Goal: Browse casually

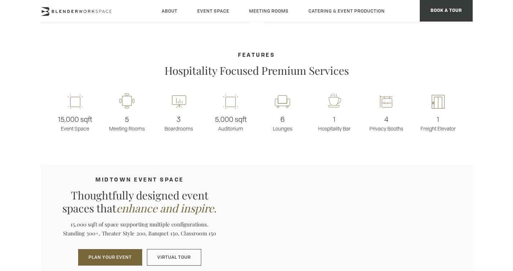
scroll to position [529, 0]
click at [134, 101] on rect at bounding box center [127, 102] width 20 height 17
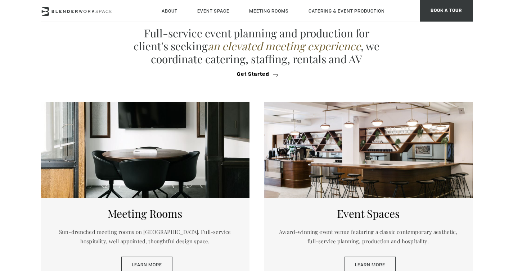
scroll to position [261, 0]
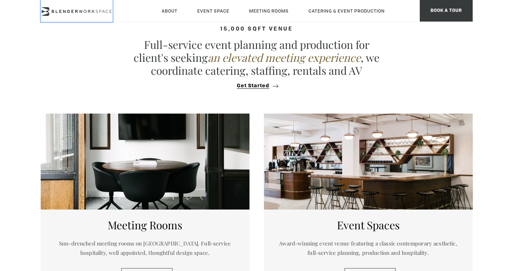
click at [61, 11] on icon at bounding box center [77, 11] width 72 height 9
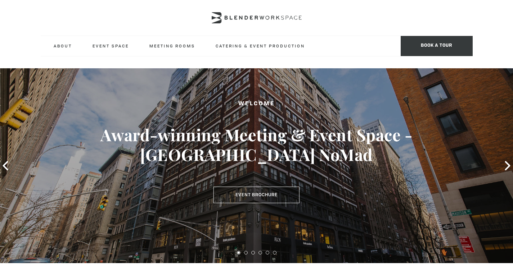
click at [336, 25] on div at bounding box center [257, 18] width 432 height 36
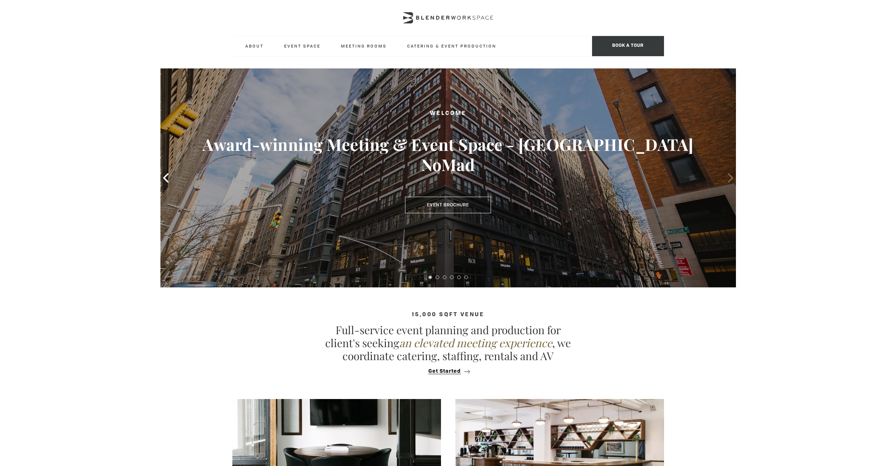
click at [512, 177] on icon at bounding box center [730, 177] width 9 height 9
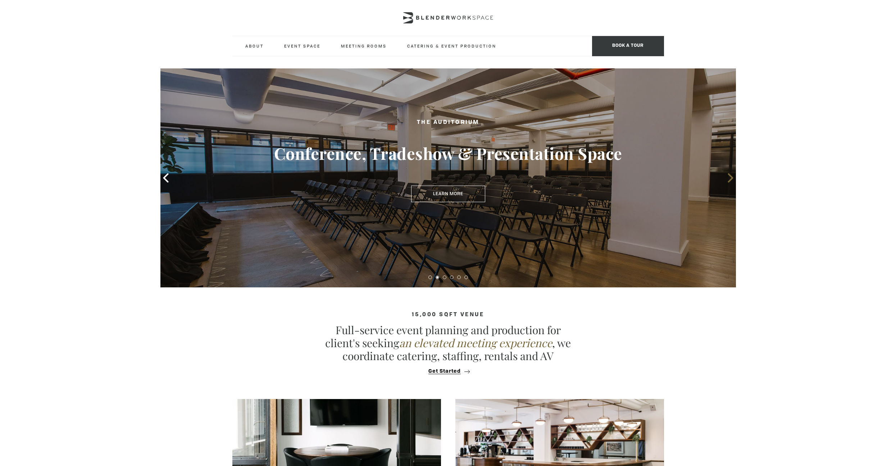
click at [512, 176] on icon at bounding box center [730, 177] width 9 height 9
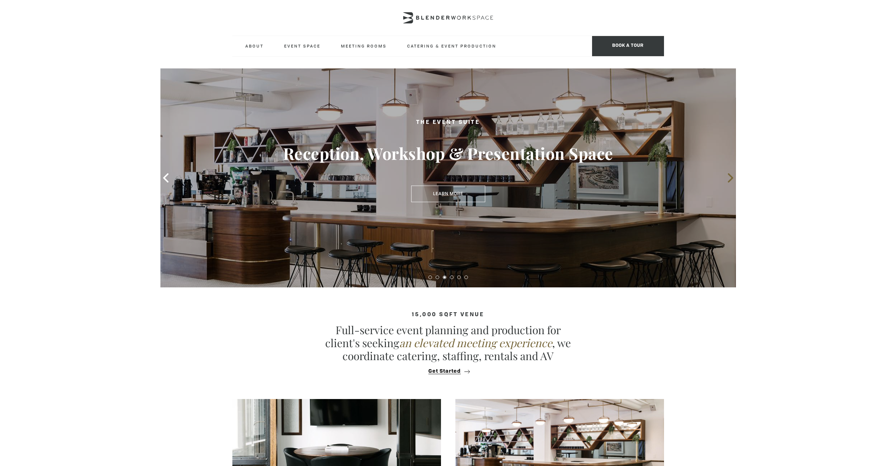
click at [512, 176] on icon at bounding box center [730, 177] width 9 height 9
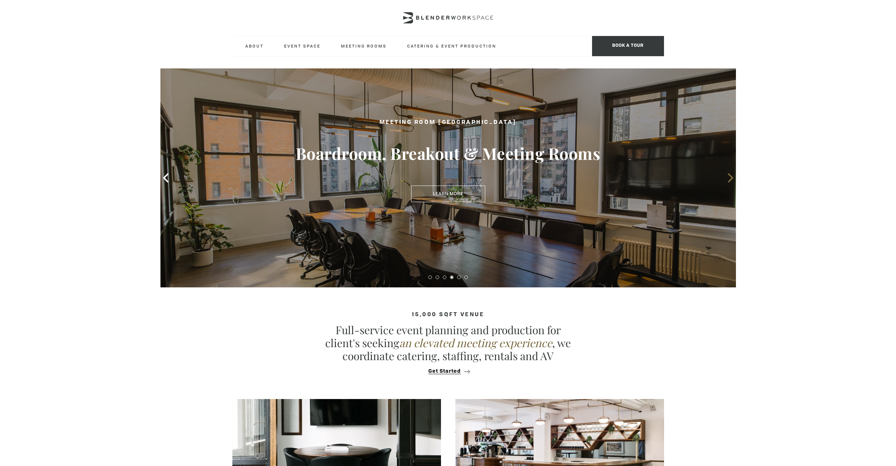
click at [512, 176] on icon at bounding box center [730, 177] width 9 height 9
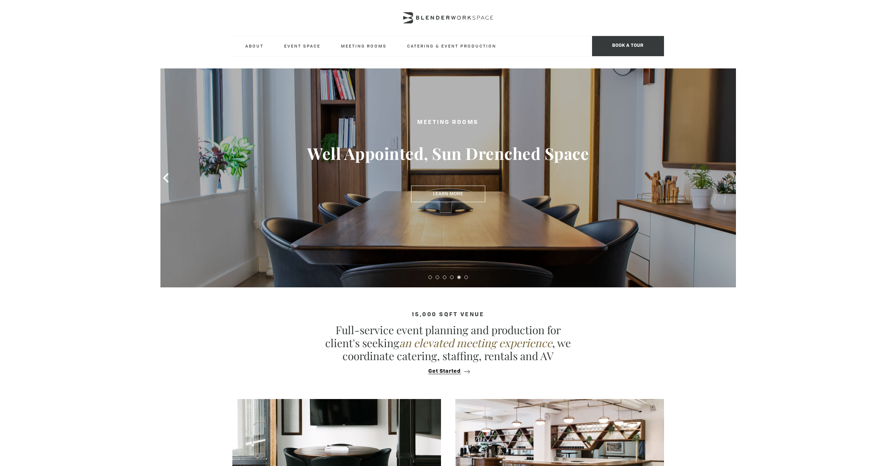
click at [512, 176] on icon at bounding box center [730, 177] width 9 height 9
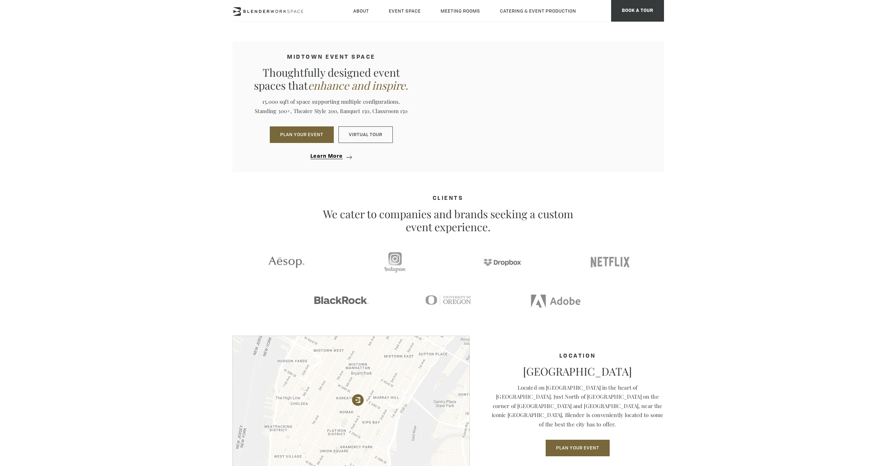
scroll to position [694, 0]
